Goal: Information Seeking & Learning: Check status

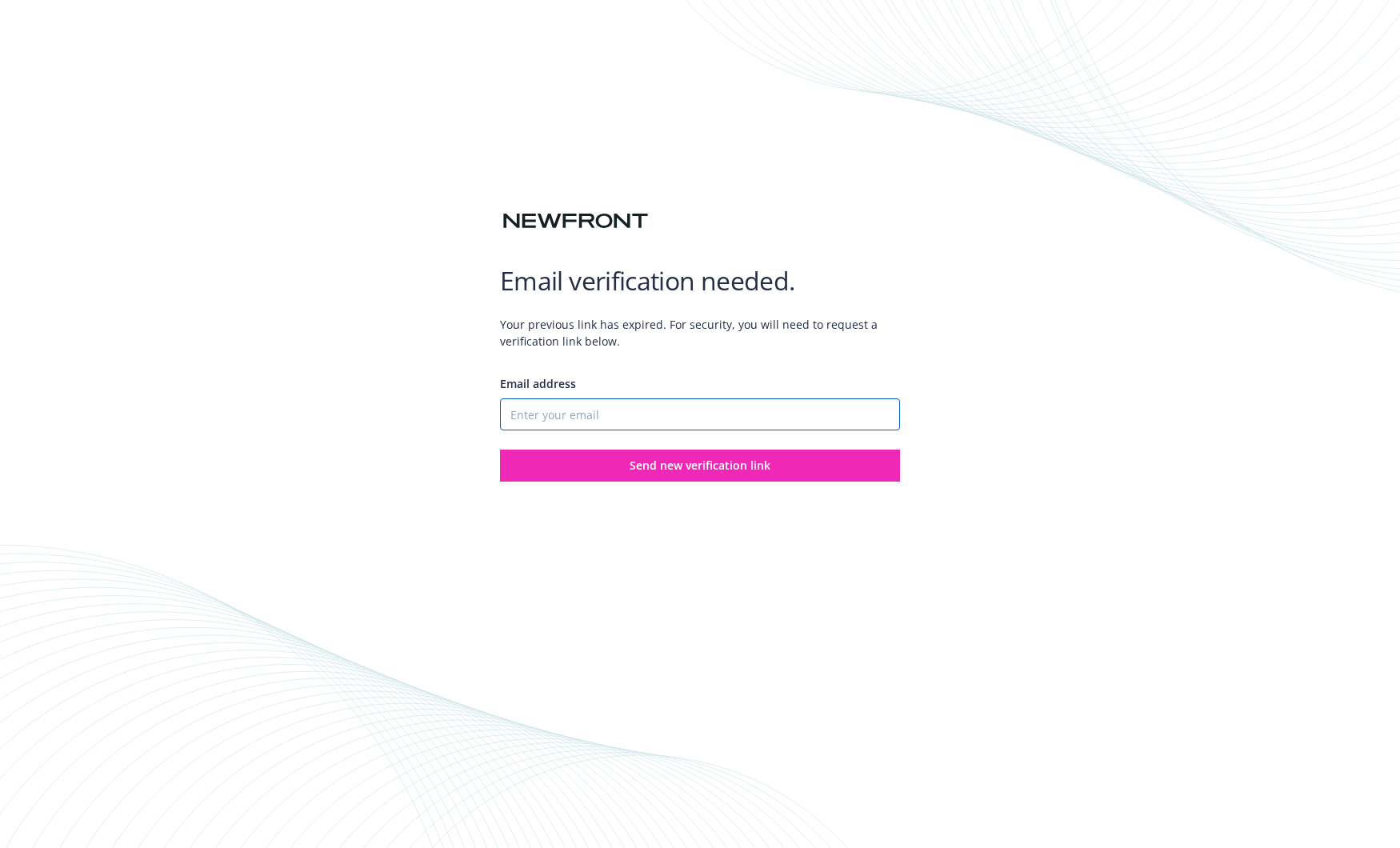
drag, startPoint x: 634, startPoint y: 412, endPoint x: 686, endPoint y: 334, distance: 93.7
click at [634, 412] on input "Email address" at bounding box center [700, 415] width 400 height 32
type input "marcbruce@gmail.com"
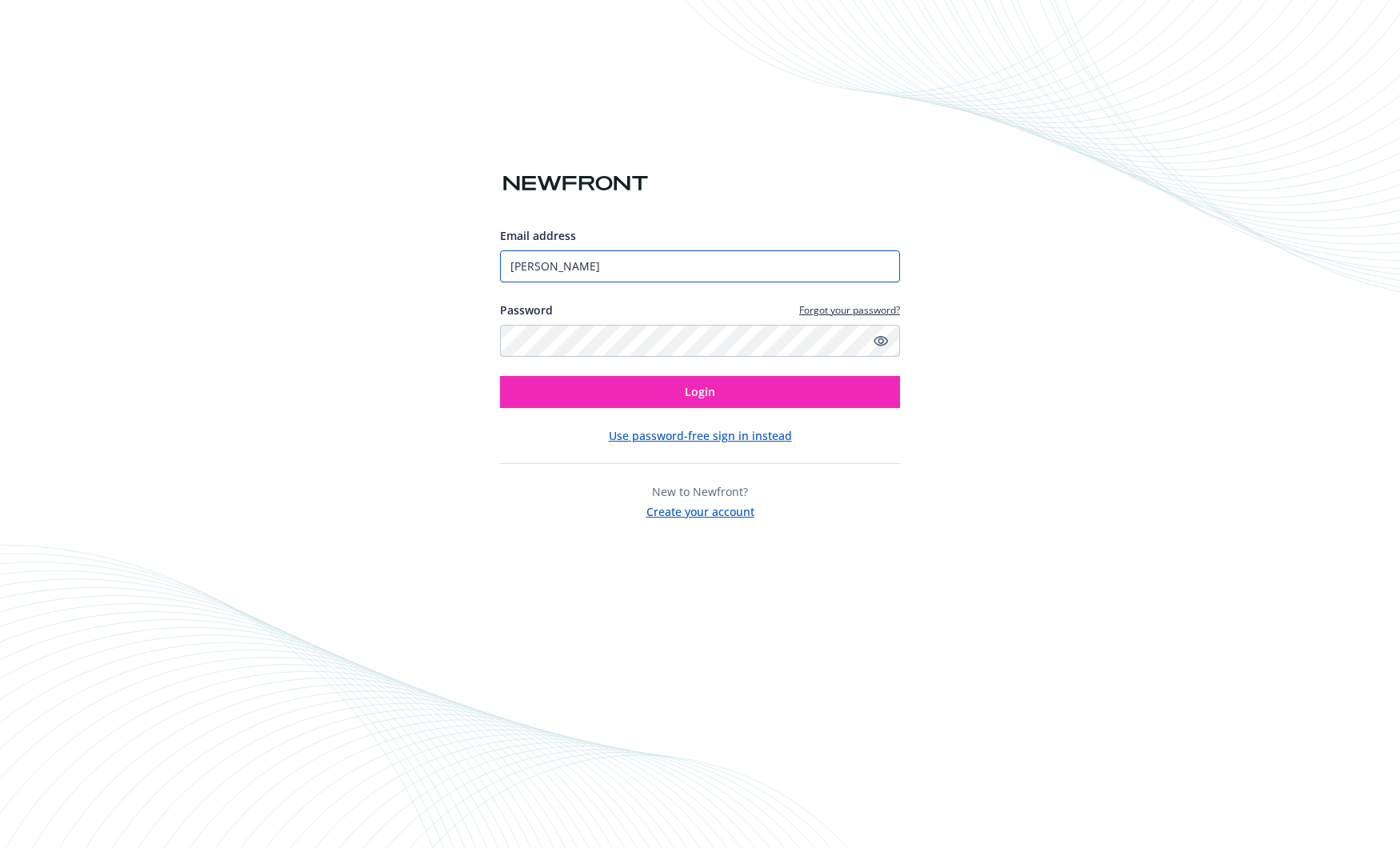
click at [677, 268] on input "Bruce" at bounding box center [700, 267] width 400 height 32
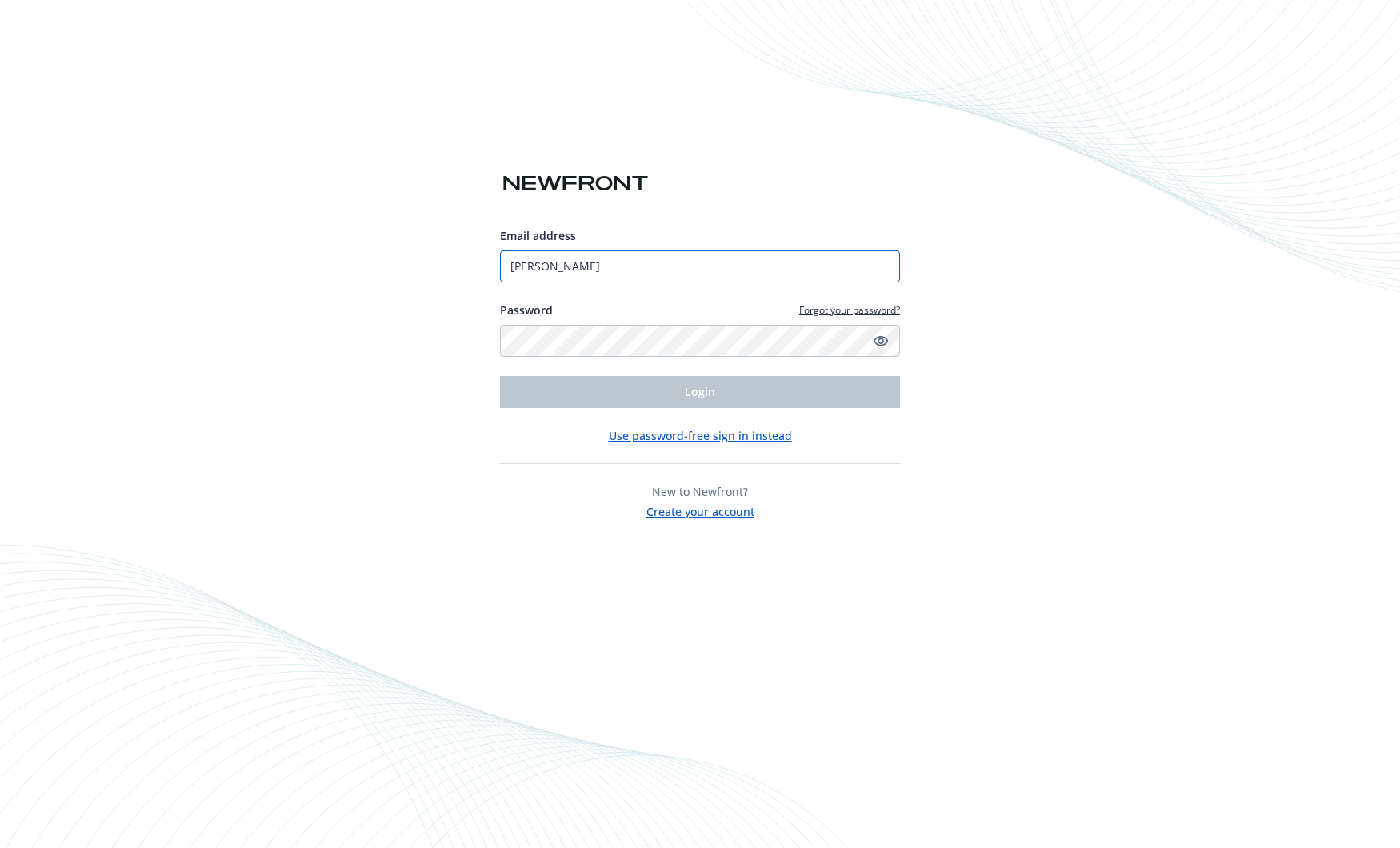
click at [677, 268] on input "Bruce" at bounding box center [700, 267] width 400 height 32
type input "[EMAIL_ADDRESS][DOMAIN_NAME]"
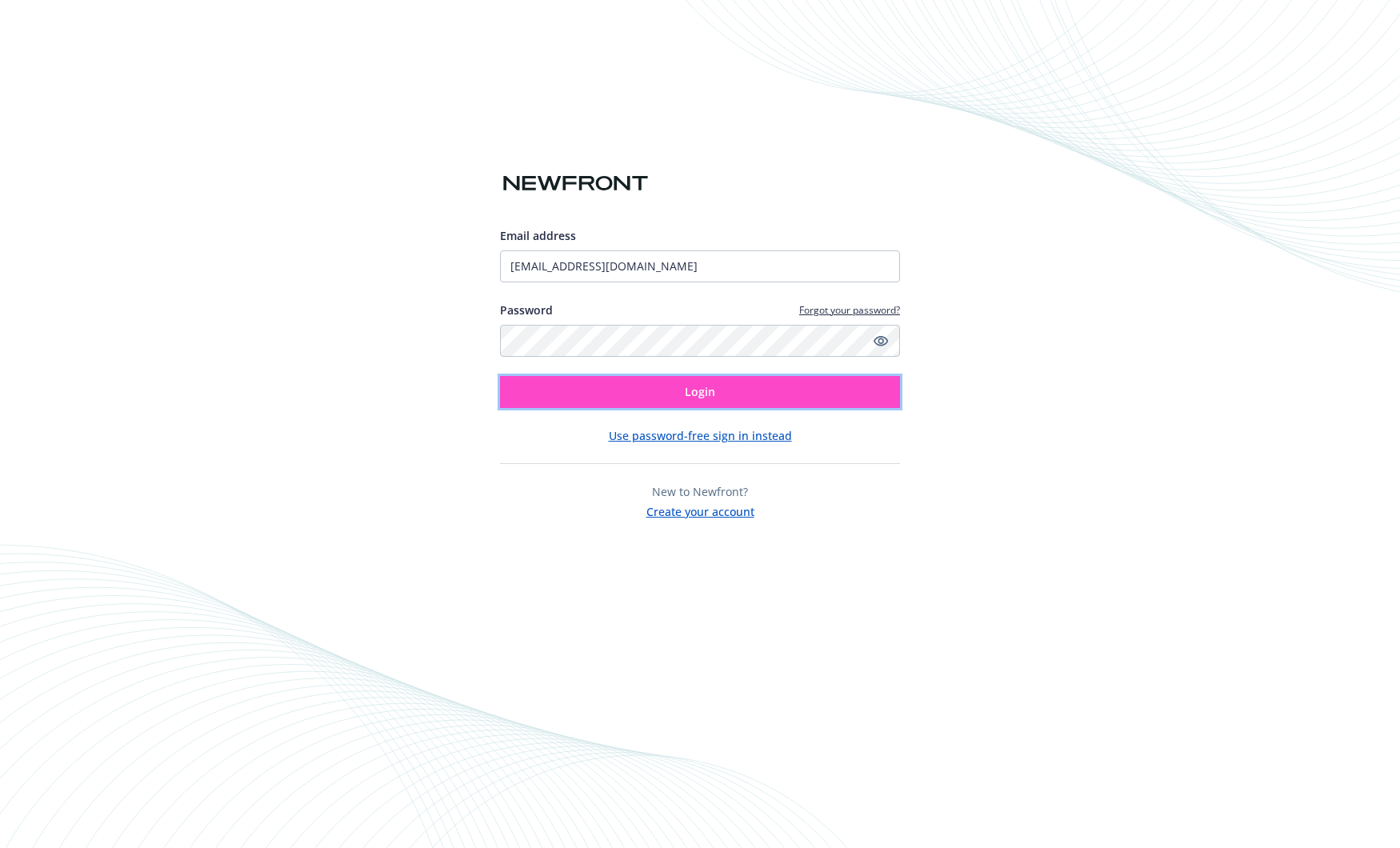
click at [675, 383] on button "Login" at bounding box center [700, 392] width 400 height 32
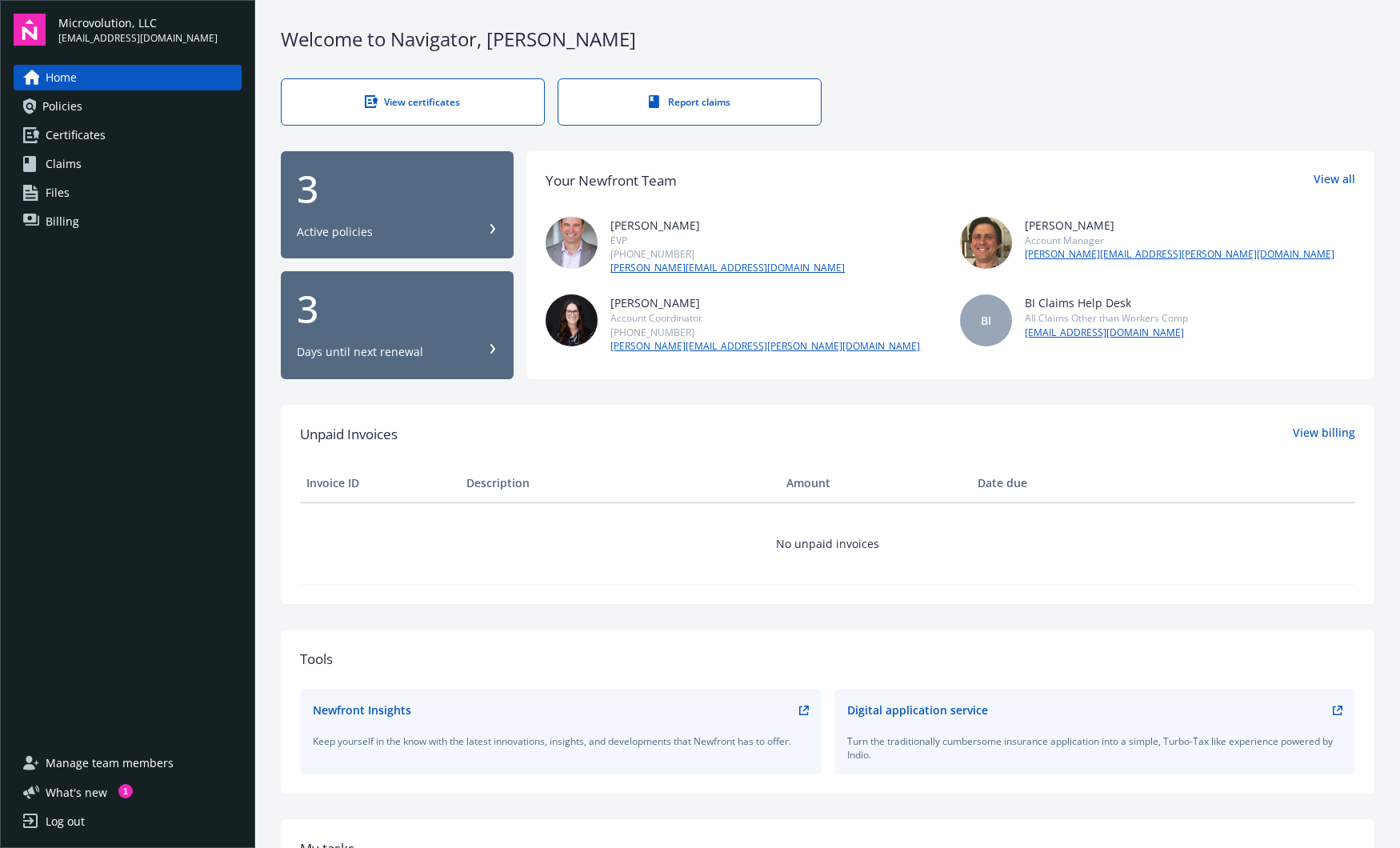
click at [388, 195] on div "3" at bounding box center [397, 189] width 201 height 39
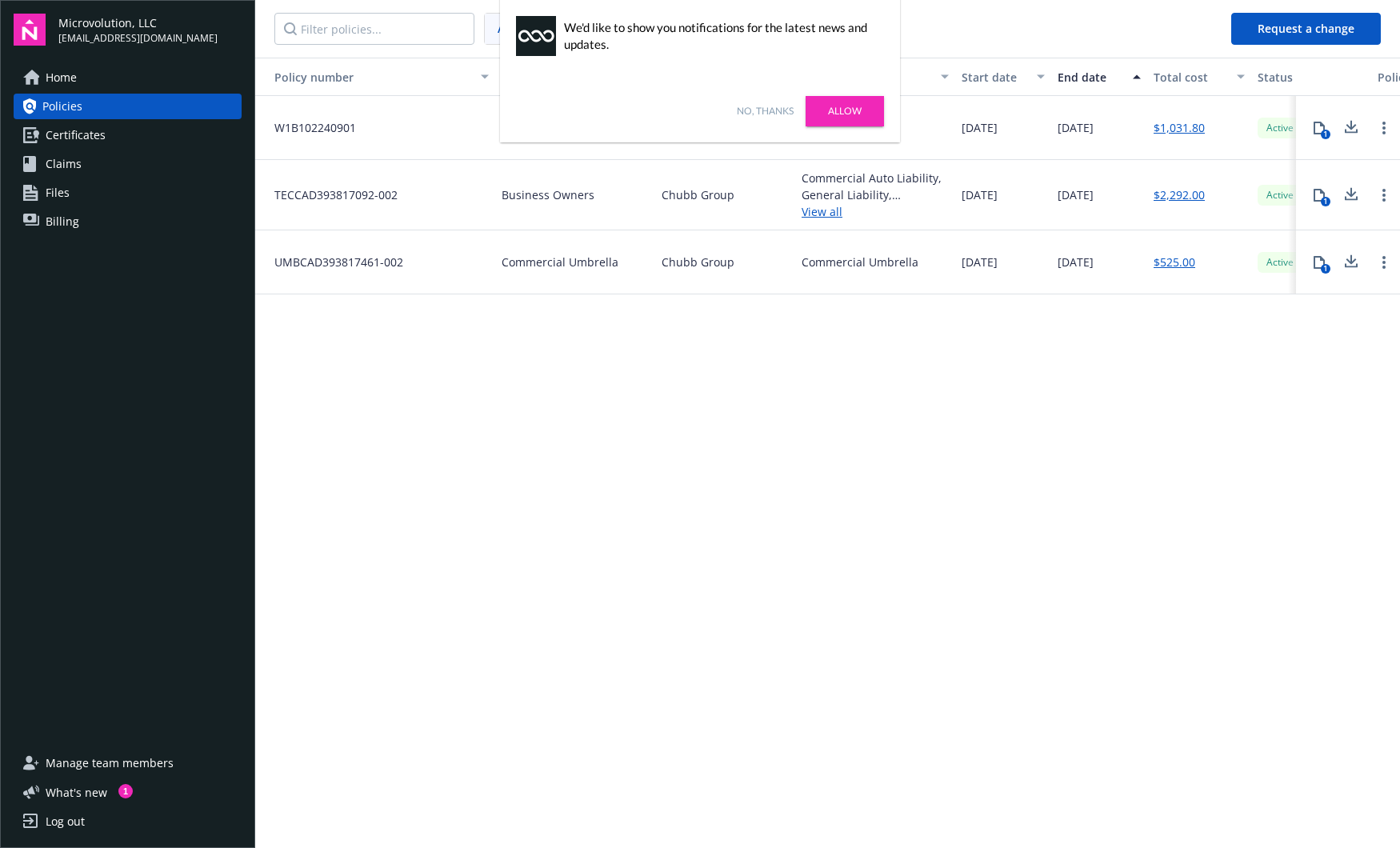
click at [813, 107] on link "Allow" at bounding box center [845, 111] width 79 height 31
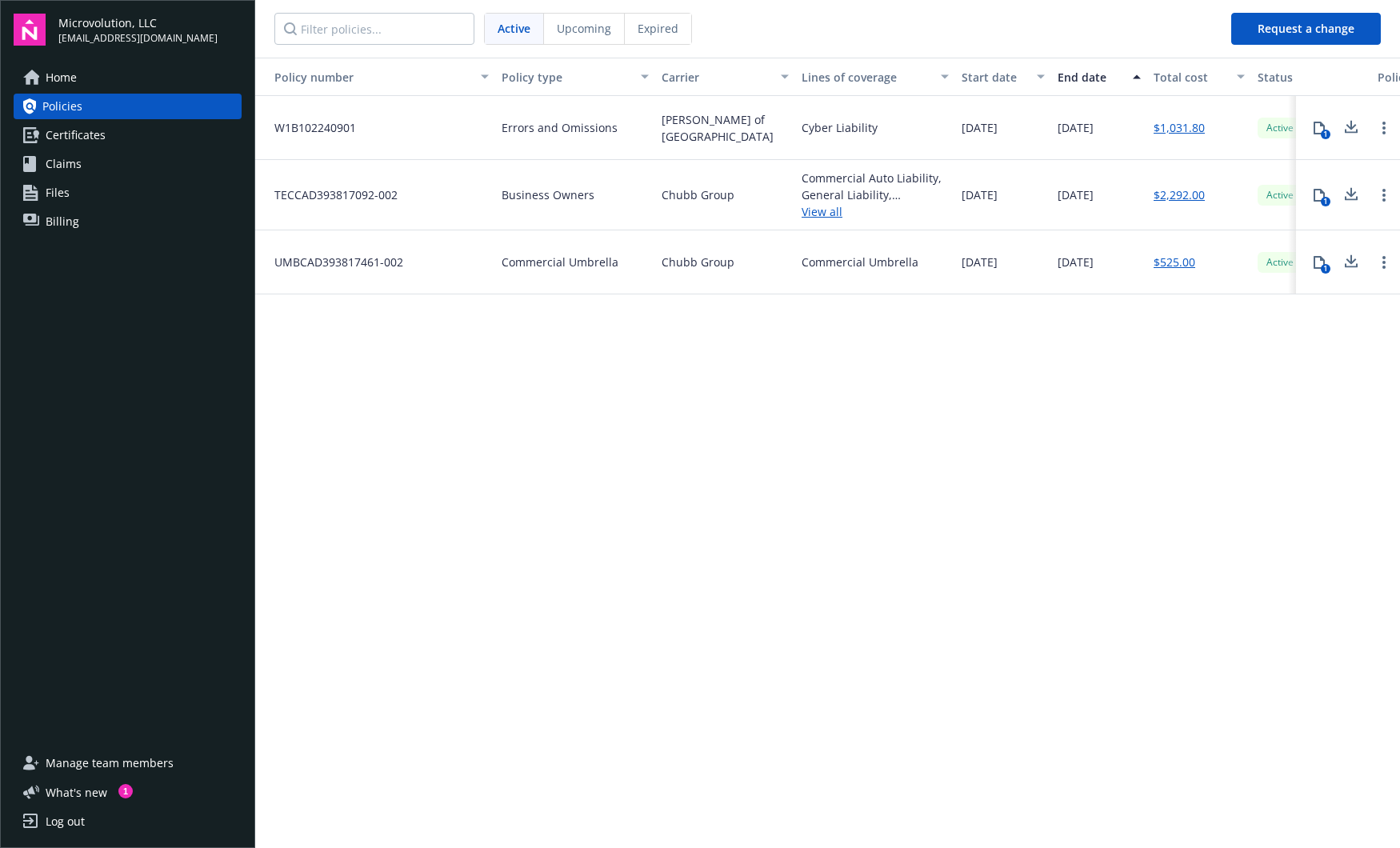
click at [869, 484] on div "Policy number Policy type Carrier Lines of coverage Start date End date Total c…" at bounding box center [828, 452] width 1145 height 789
click at [851, 586] on div "Policy number Policy type Carrier Lines of coverage Start date End date Total c…" at bounding box center [828, 452] width 1145 height 789
click at [89, 204] on link "Files" at bounding box center [128, 193] width 228 height 26
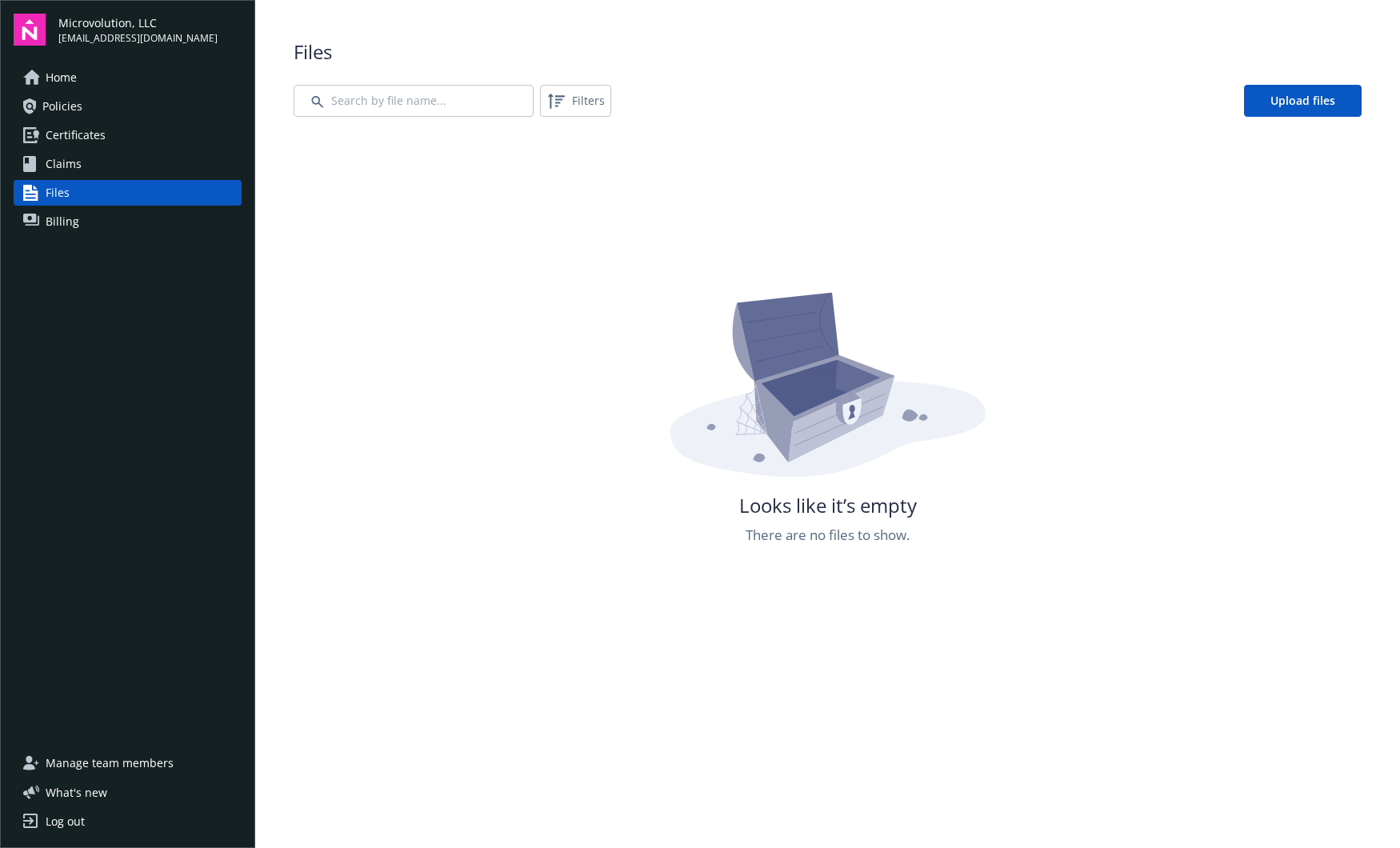
click at [84, 221] on link "Billing" at bounding box center [128, 222] width 228 height 26
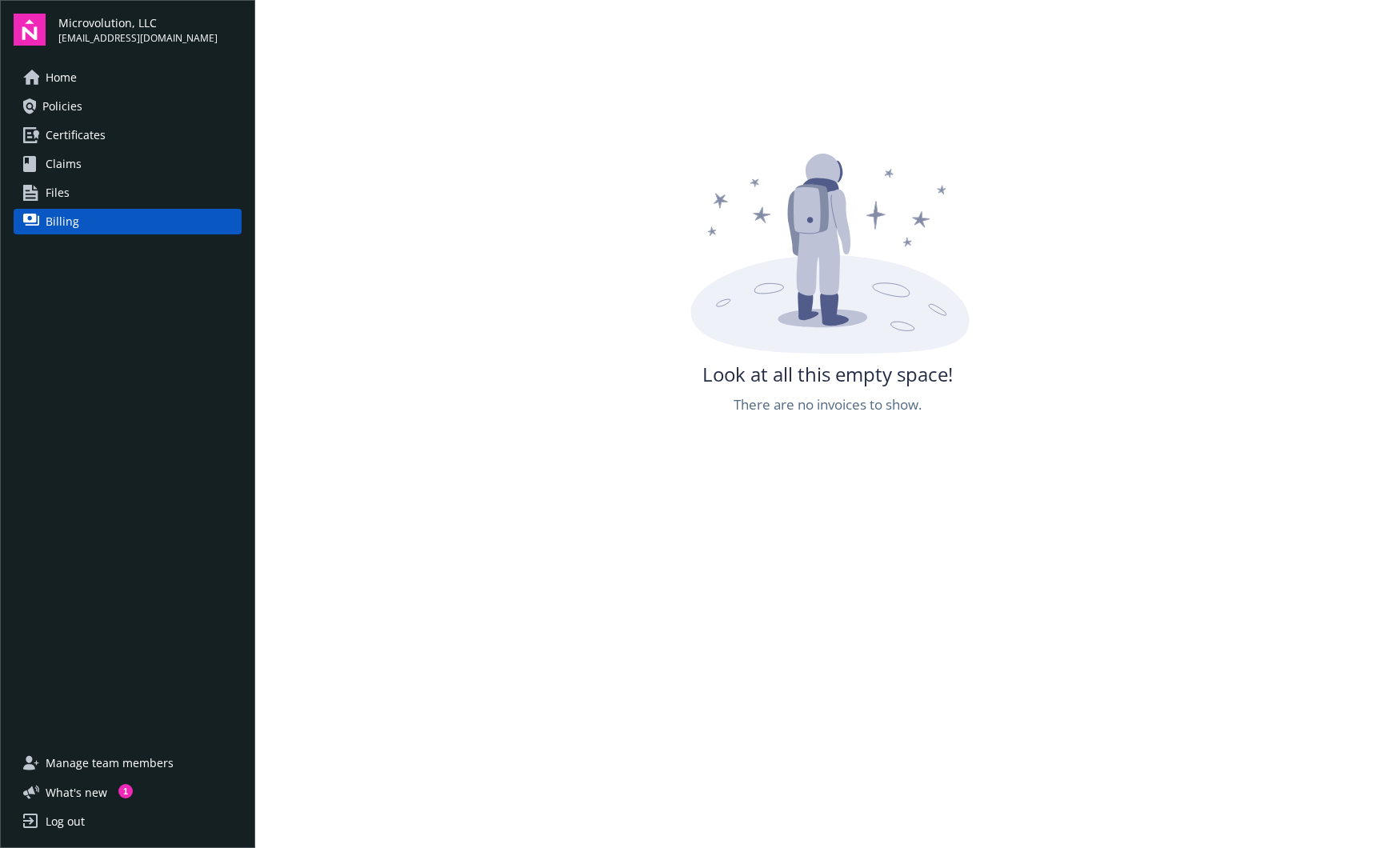
click at [85, 203] on link "Files" at bounding box center [128, 193] width 228 height 26
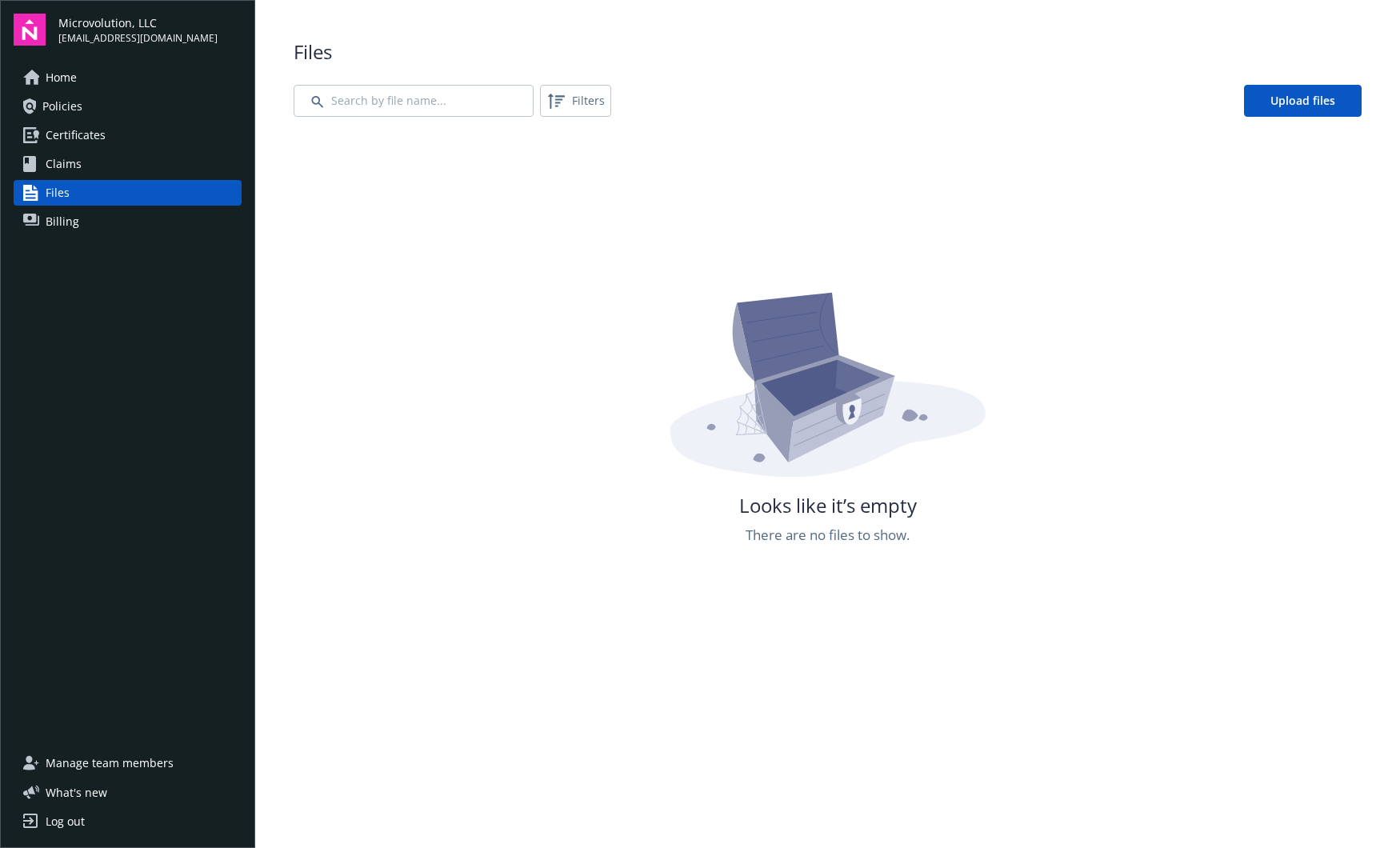
click at [95, 167] on link "Claims" at bounding box center [128, 164] width 228 height 26
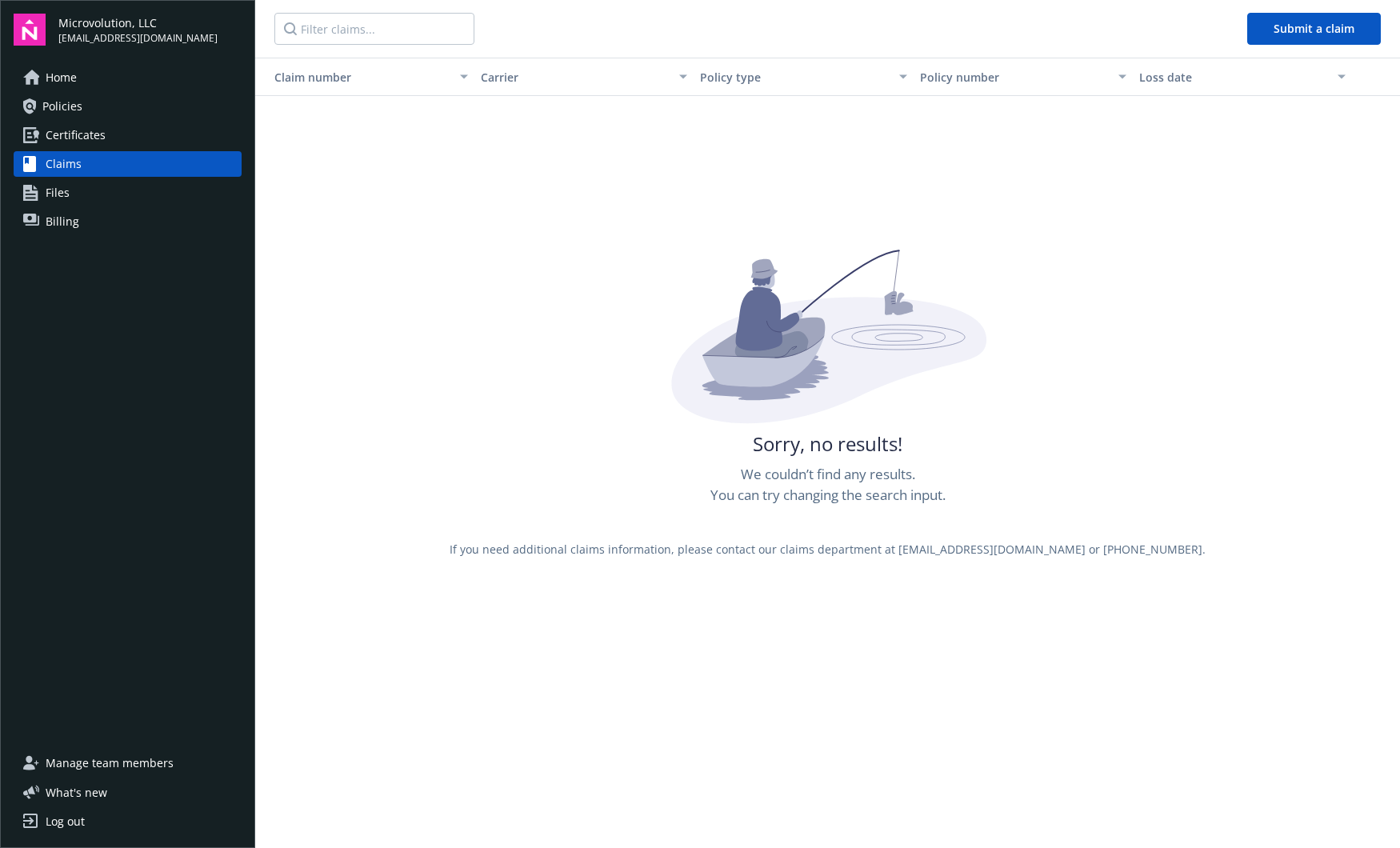
click at [95, 142] on span "Certificates" at bounding box center [76, 135] width 60 height 26
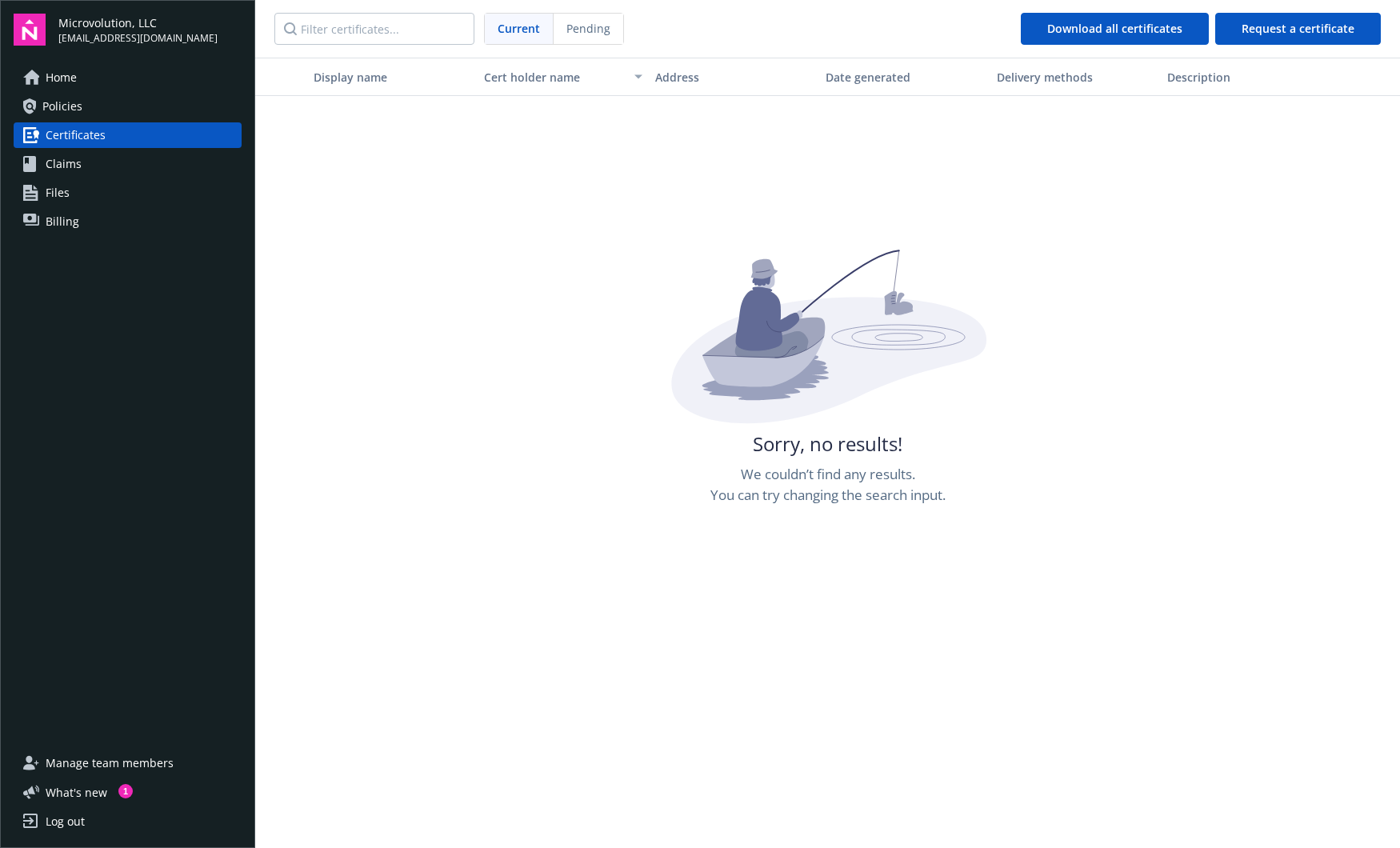
click at [104, 109] on link "Policies" at bounding box center [128, 106] width 228 height 26
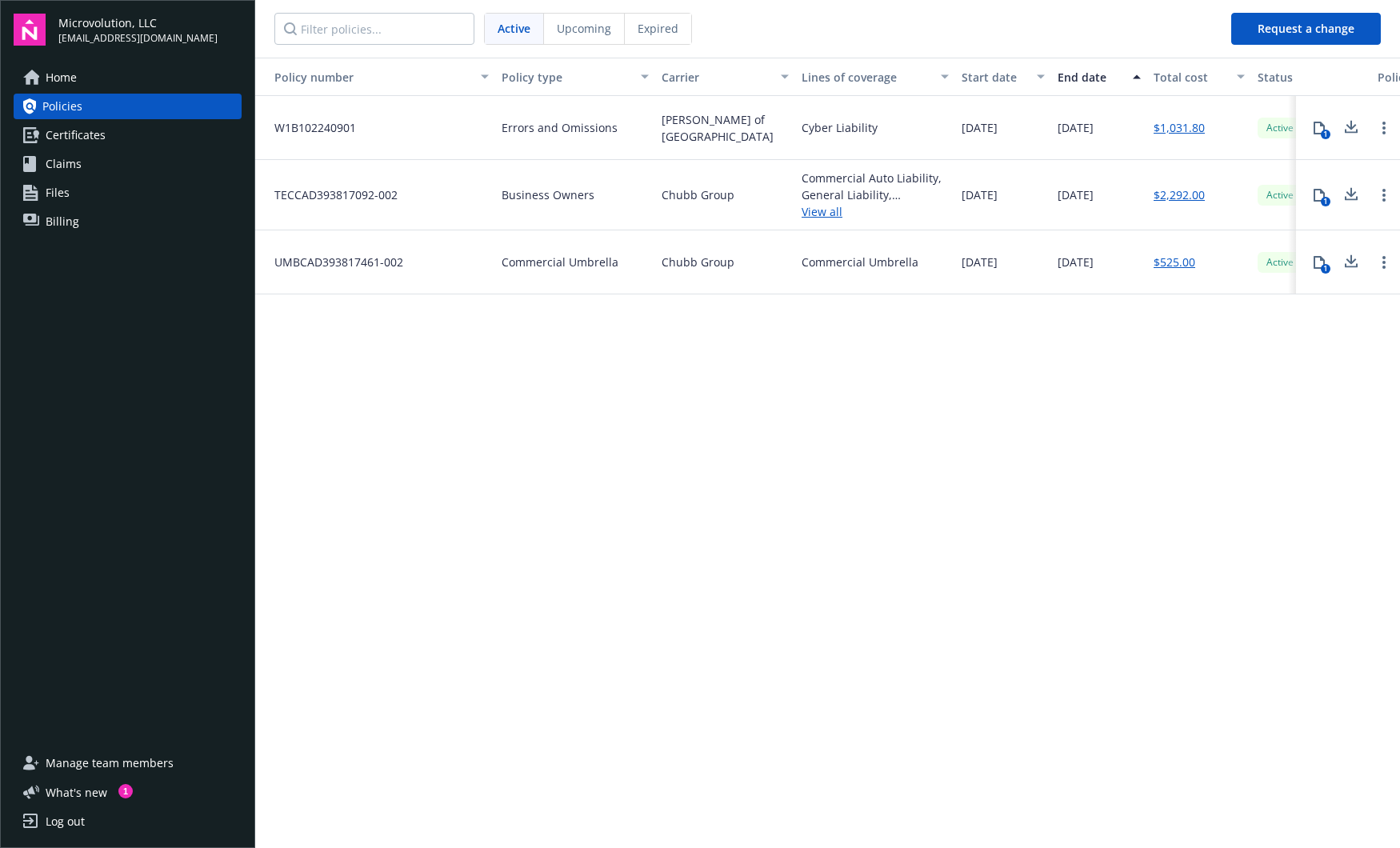
click at [833, 216] on link "View all" at bounding box center [874, 211] width 147 height 17
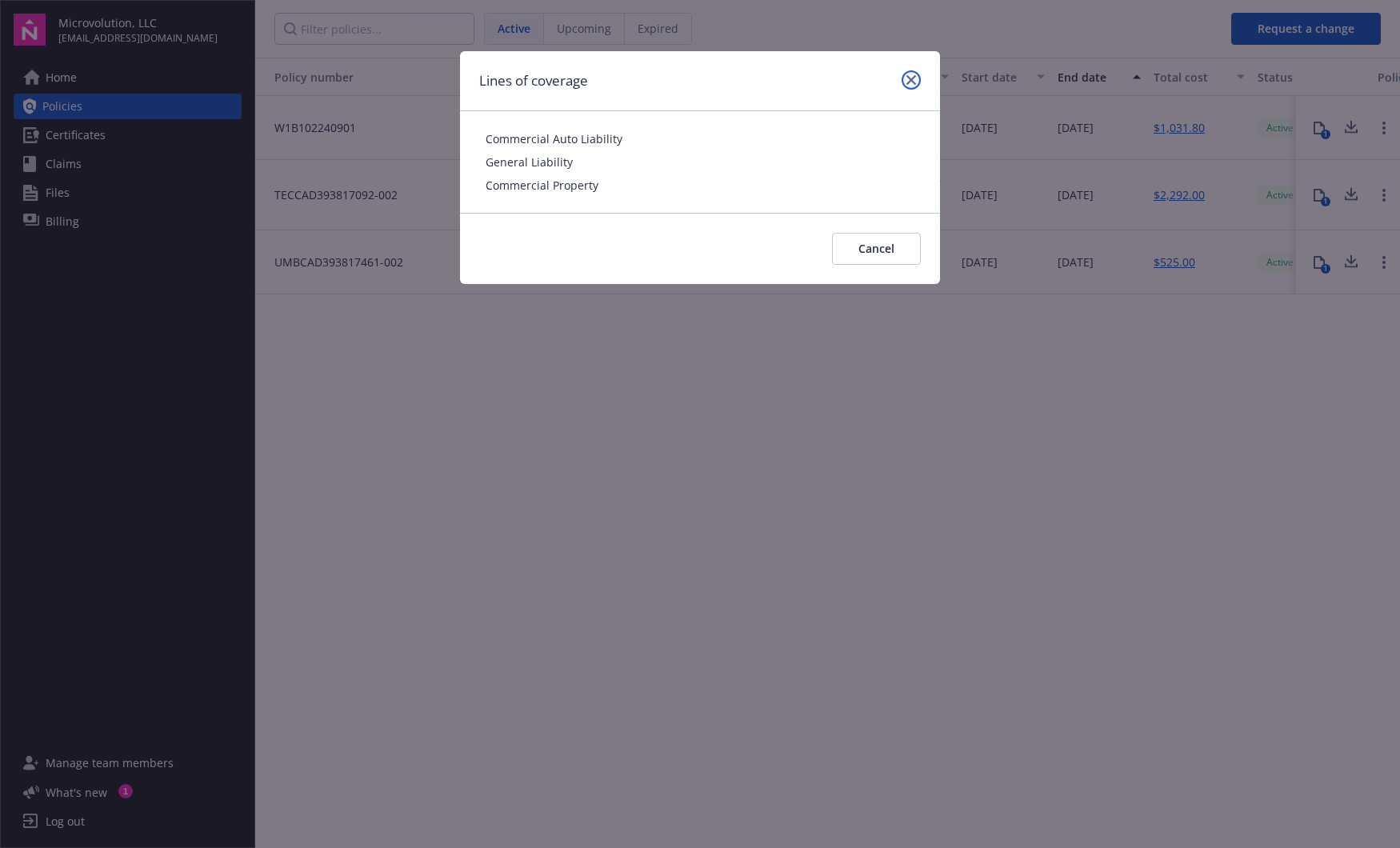
click at [902, 80] on link "close" at bounding box center [911, 80] width 19 height 19
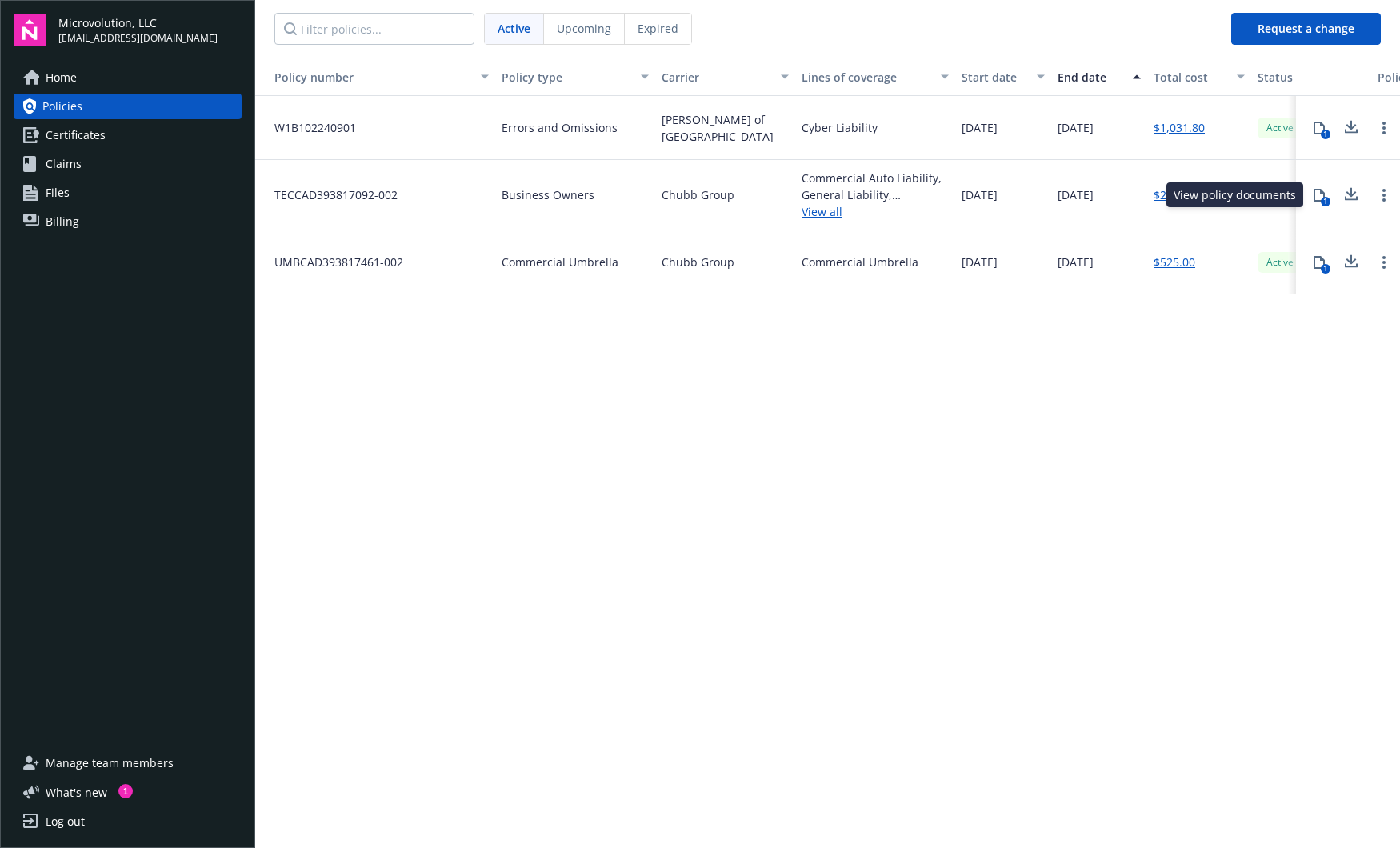
click at [1319, 201] on icon at bounding box center [1320, 195] width 11 height 13
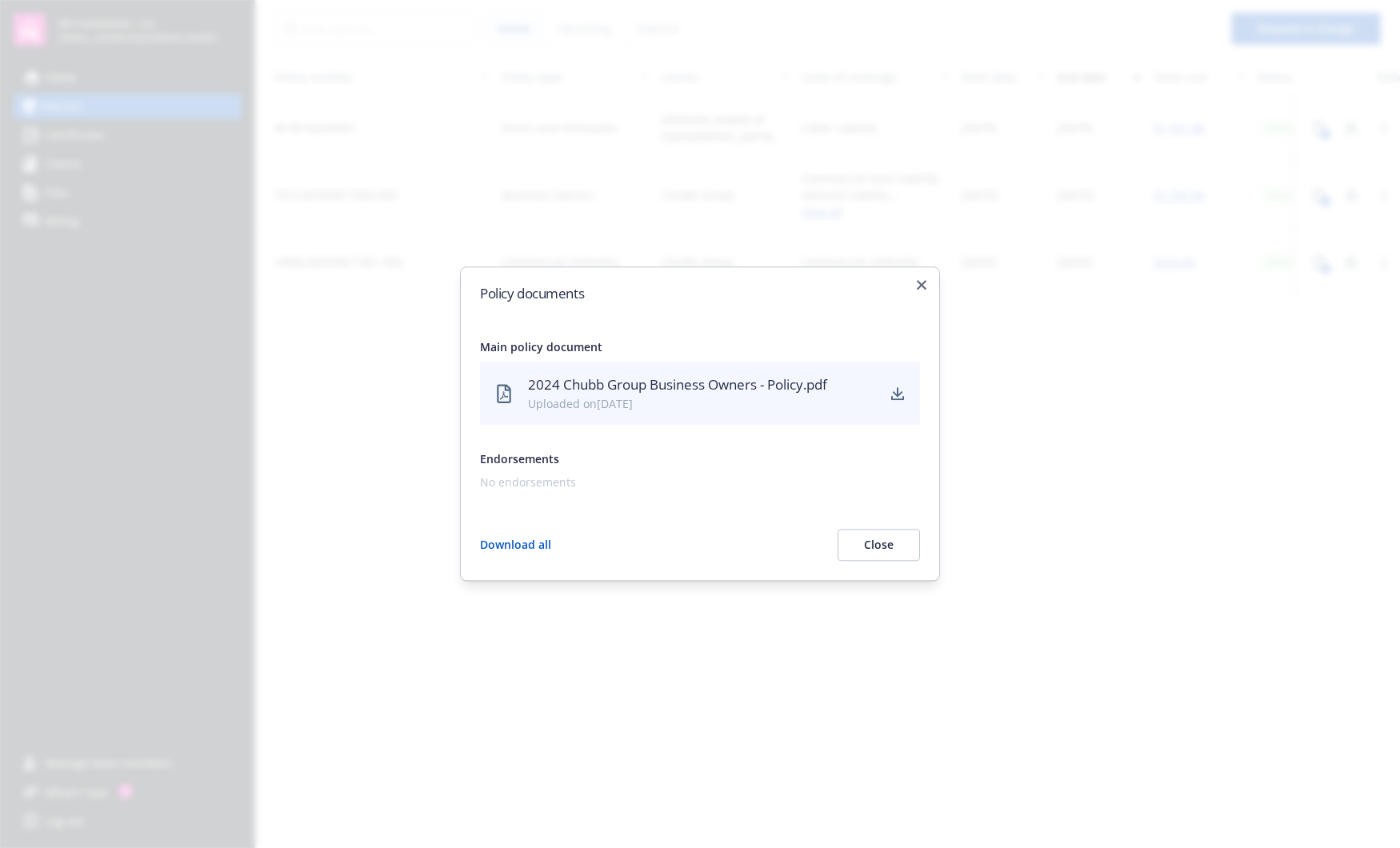
click at [907, 285] on div "Policy documents Main policy document 2024 Chubb Group Business Owners - Policy…" at bounding box center [699, 423] width 480 height 314
click at [928, 281] on div "Policy documents Main policy document 2024 Chubb Group Business Owners - Policy…" at bounding box center [699, 423] width 480 height 314
click at [921, 281] on icon "button" at bounding box center [922, 285] width 10 height 10
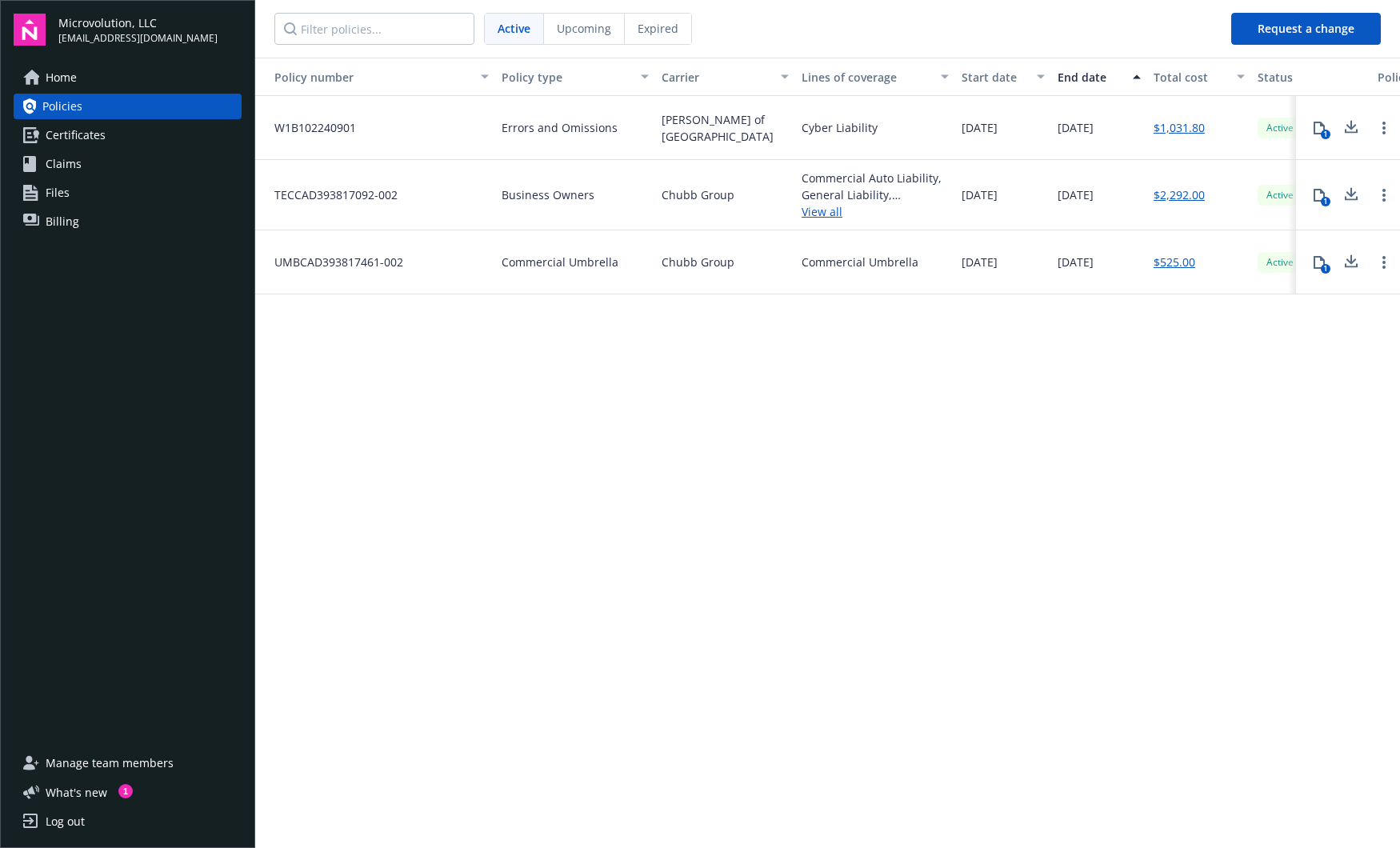
click at [926, 385] on div "Policy number Policy type Carrier Lines of coverage Start date End date Total c…" at bounding box center [828, 452] width 1145 height 789
click at [590, 11] on nav "Active Upcoming Expired" at bounding box center [737, 29] width 964 height 58
click at [587, 30] on span "Upcoming" at bounding box center [584, 28] width 55 height 17
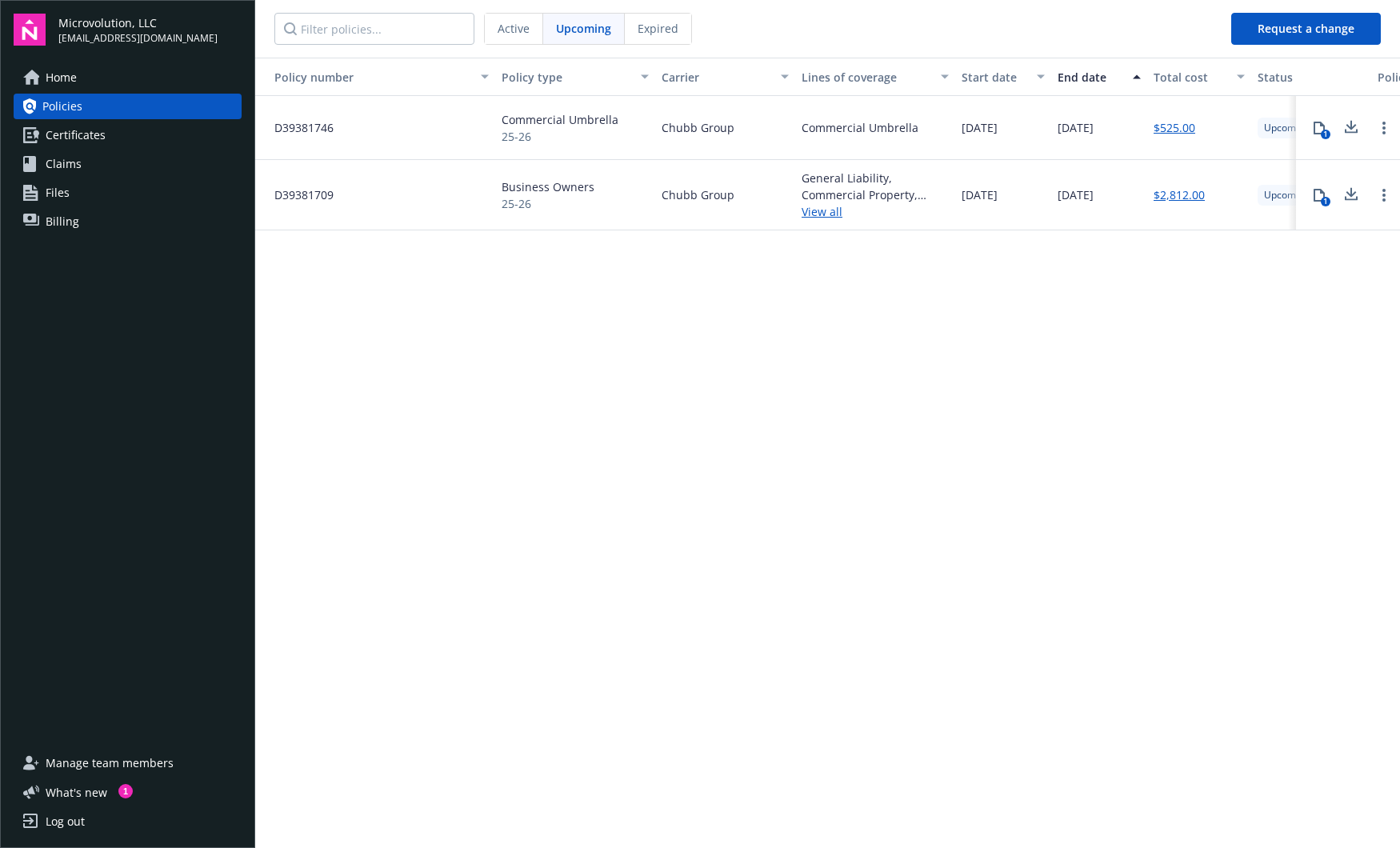
click at [536, 27] on div "Active" at bounding box center [514, 29] width 59 height 31
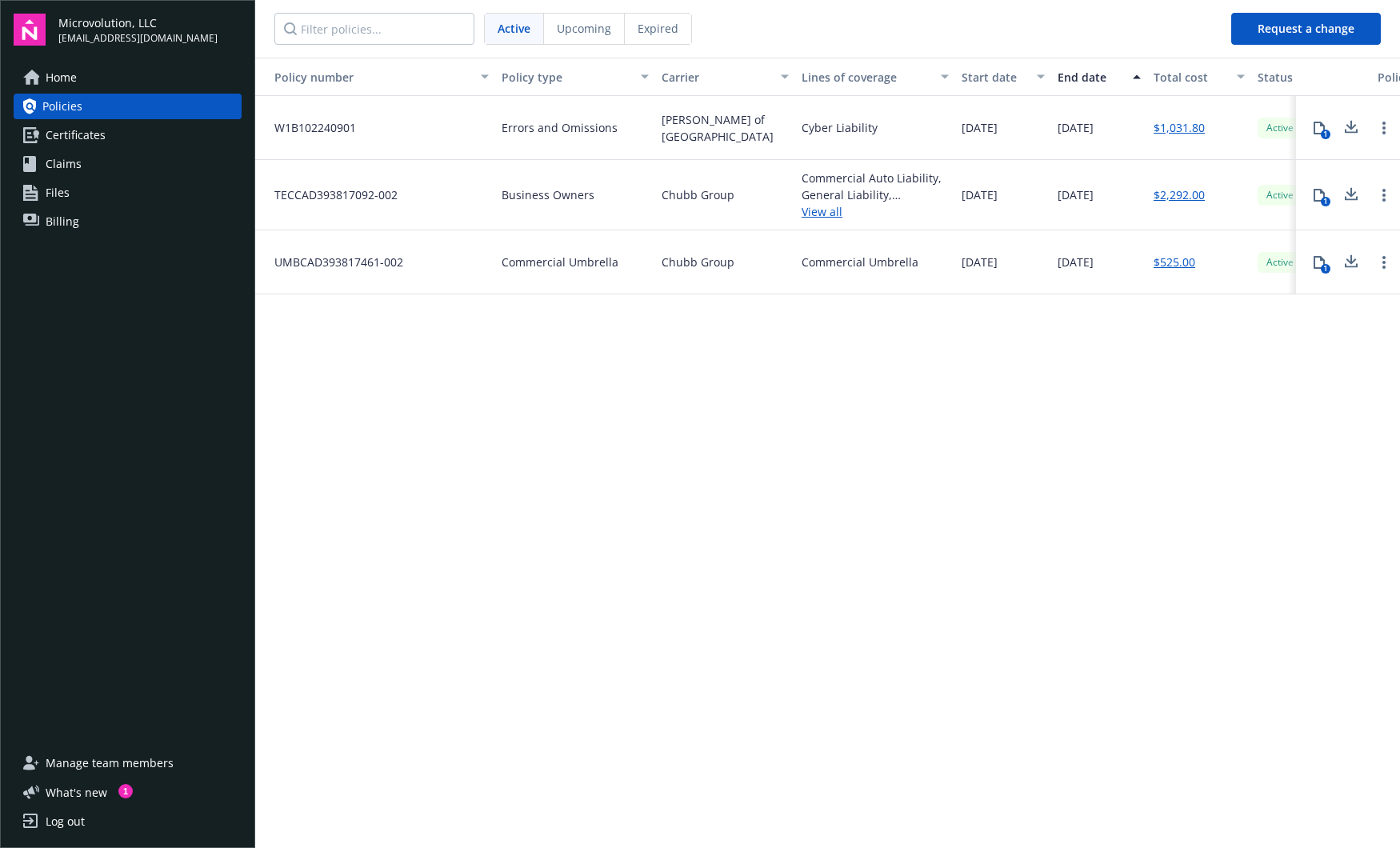
click at [616, 23] on div "Upcoming" at bounding box center [584, 29] width 81 height 31
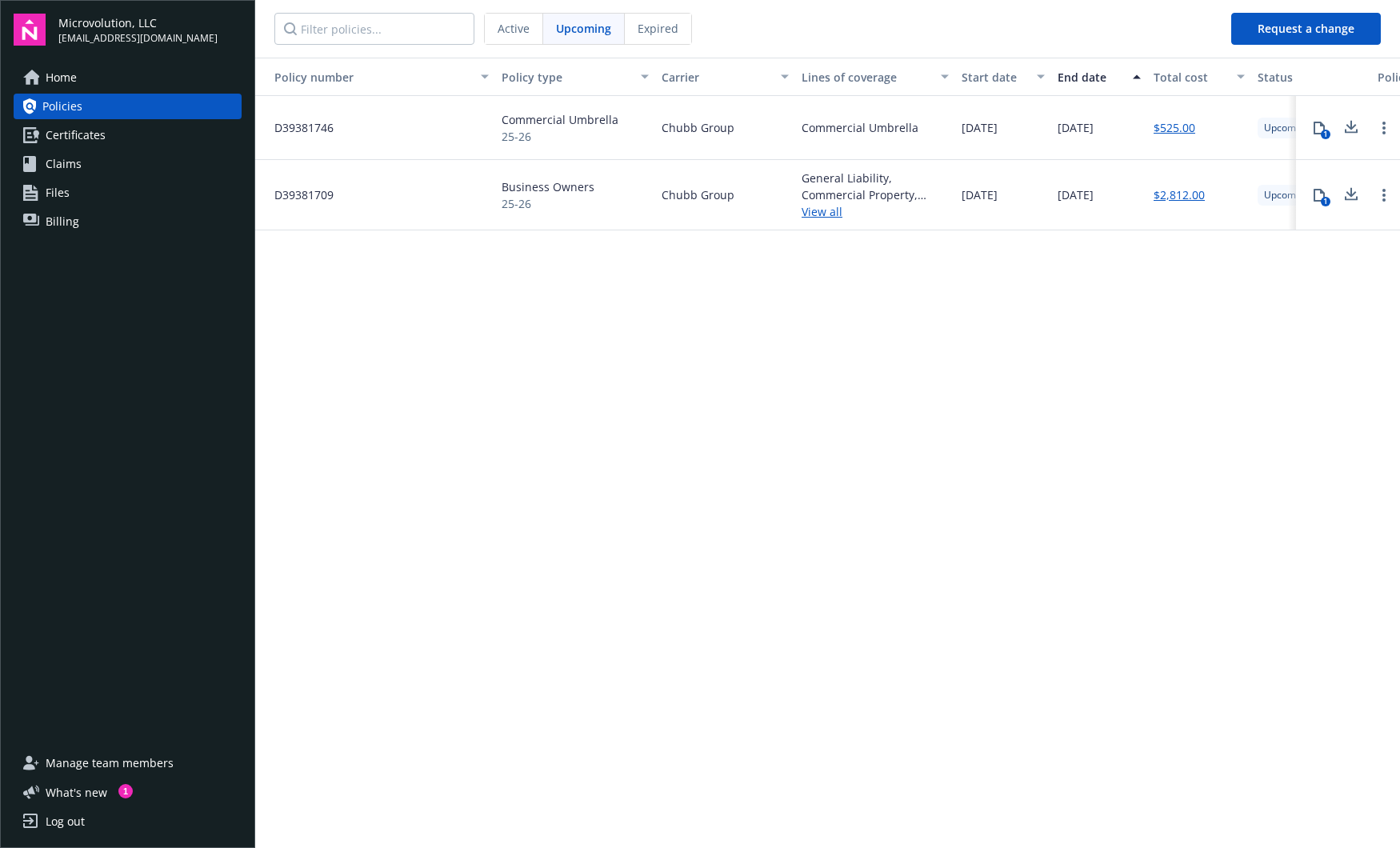
click at [514, 47] on nav "Active Upcoming Expired" at bounding box center [737, 29] width 964 height 58
click at [518, 32] on span "Active" at bounding box center [514, 28] width 32 height 17
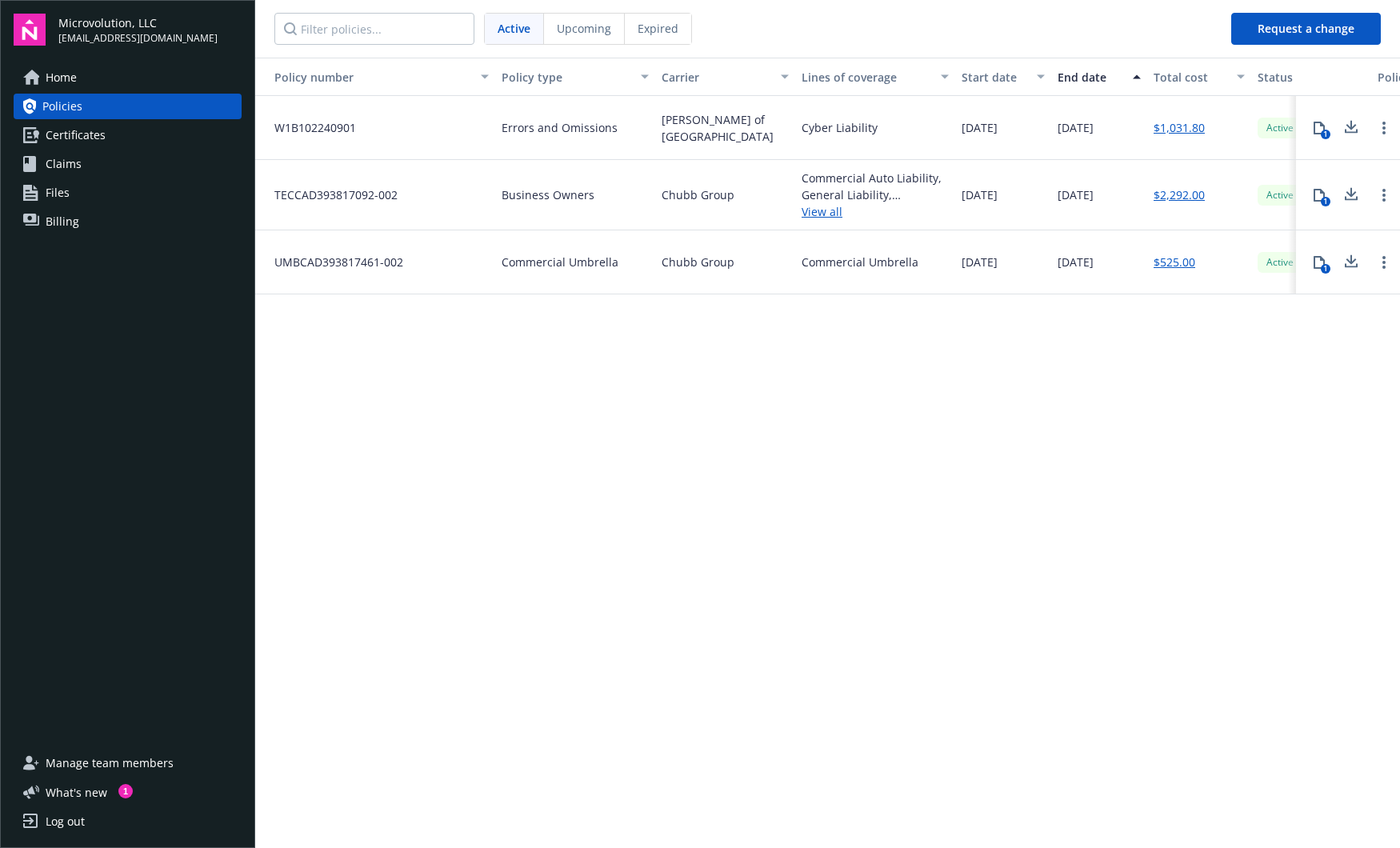
click at [592, 25] on span "Upcoming" at bounding box center [584, 28] width 55 height 17
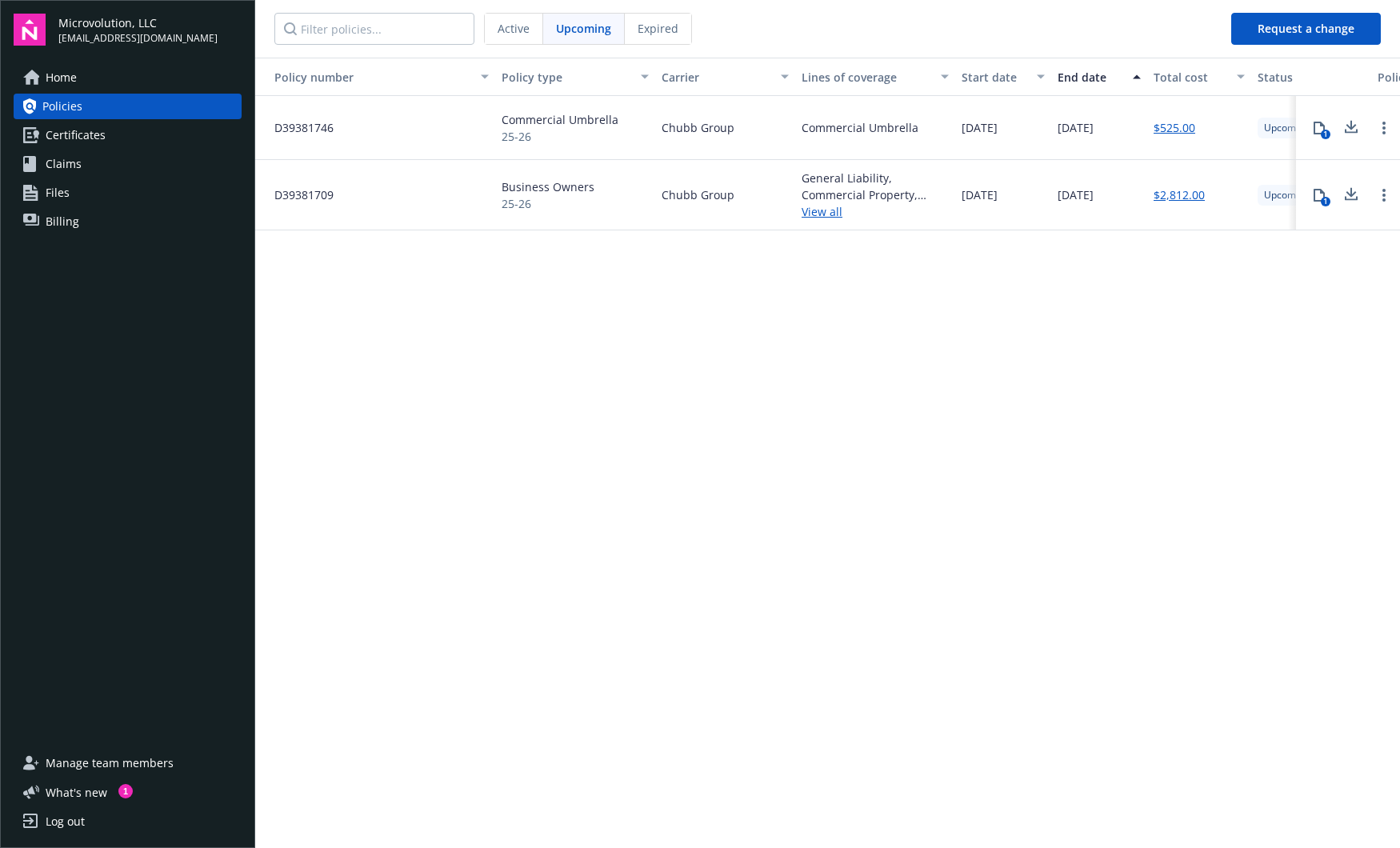
click at [624, 25] on div "Expired" at bounding box center [657, 29] width 67 height 31
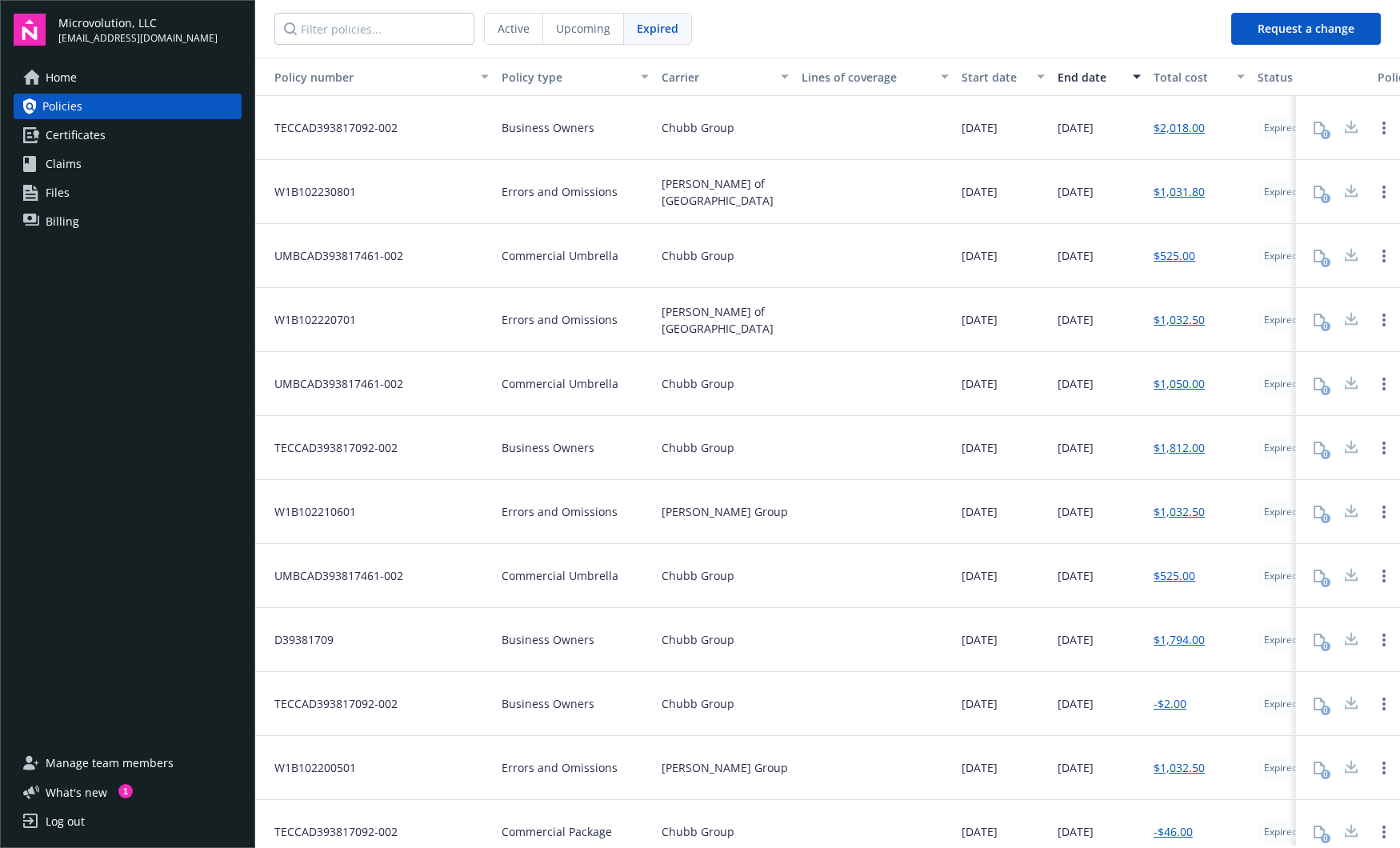
click at [524, 37] on div "Active" at bounding box center [514, 29] width 59 height 31
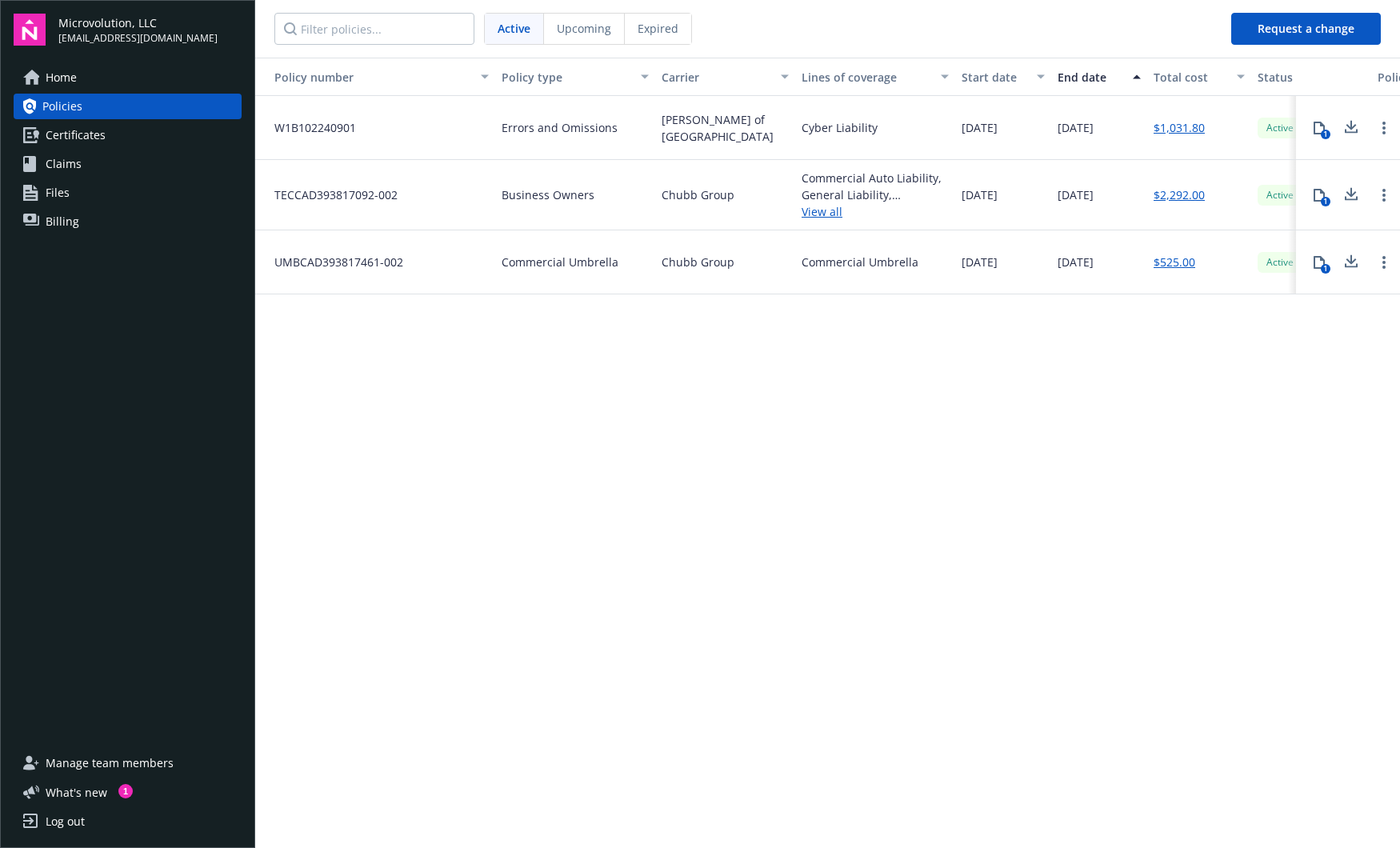
click at [602, 36] on span "Upcoming" at bounding box center [584, 28] width 55 height 17
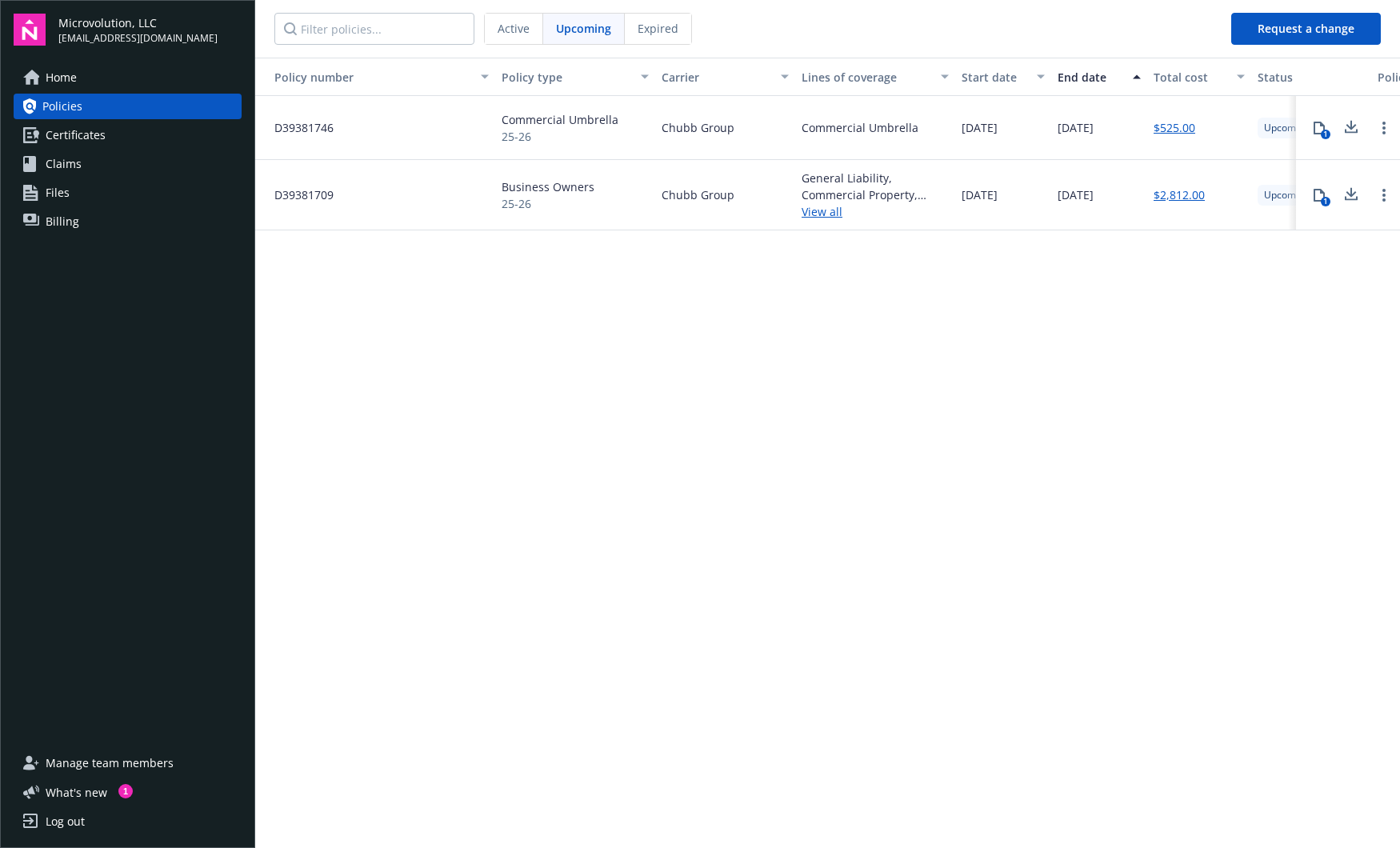
click at [677, 25] on div "Expired" at bounding box center [657, 29] width 67 height 31
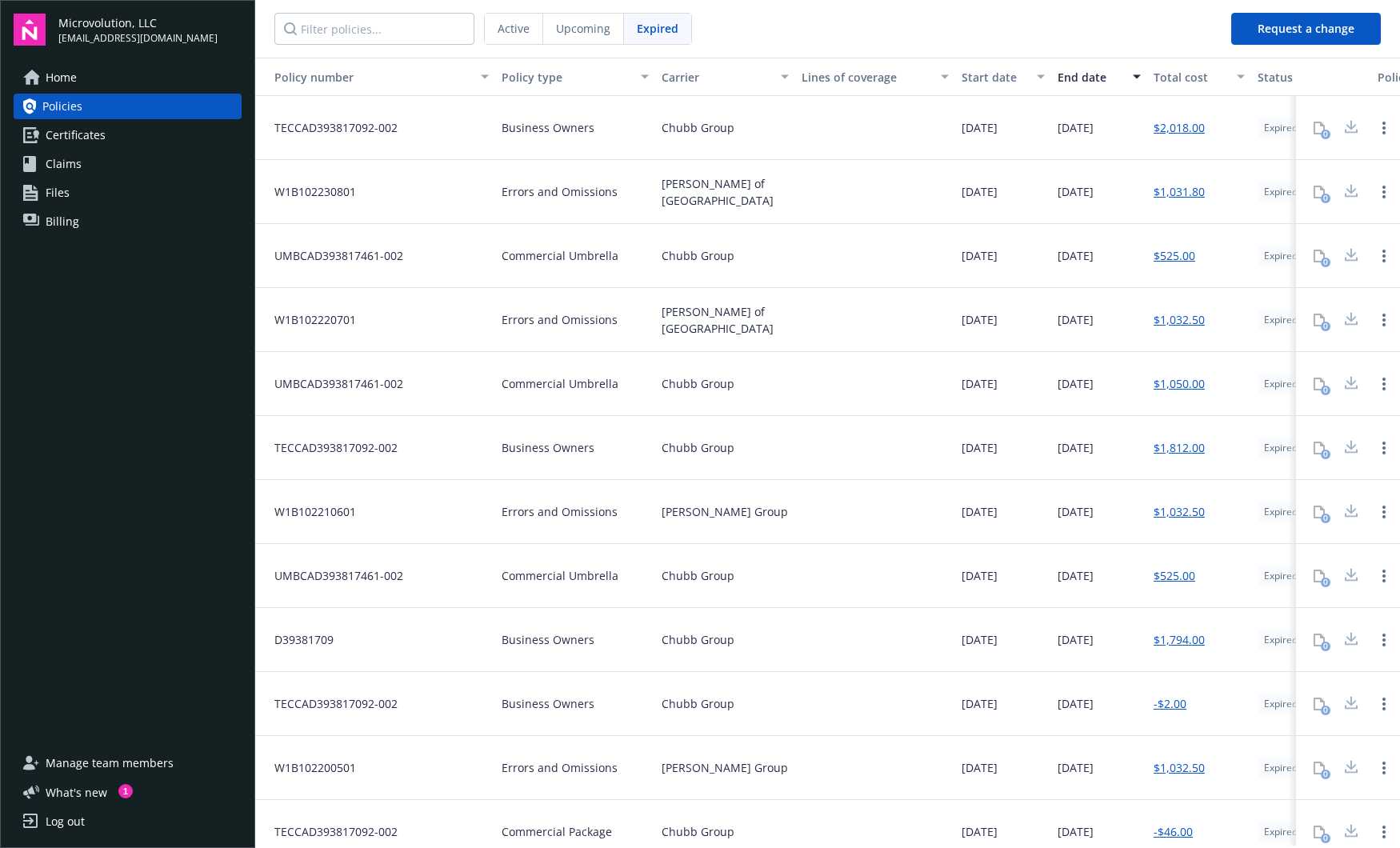
click at [578, 32] on span "Upcoming" at bounding box center [583, 28] width 55 height 17
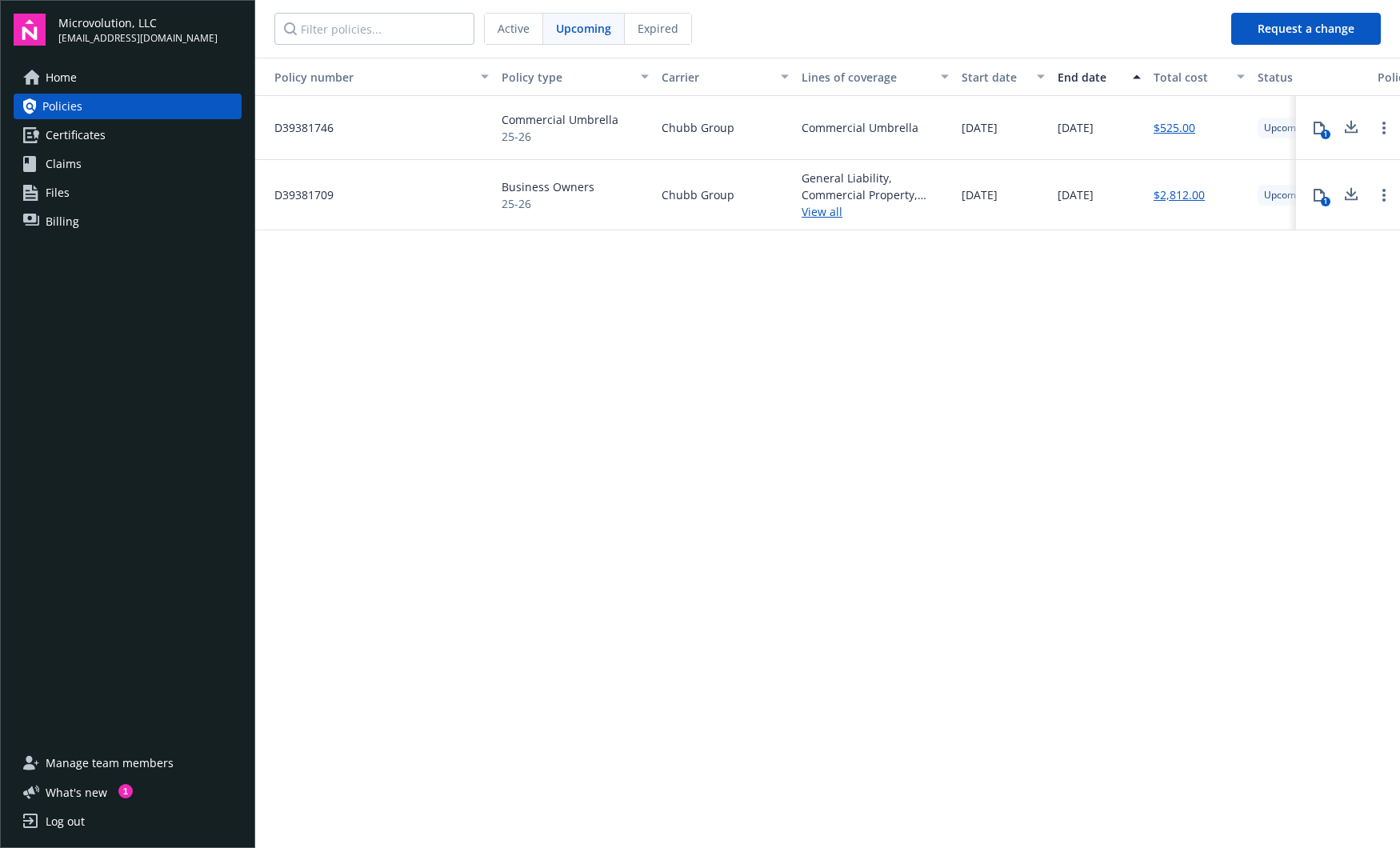
click at [518, 38] on div "Active" at bounding box center [514, 29] width 59 height 31
